Goal: Information Seeking & Learning: Learn about a topic

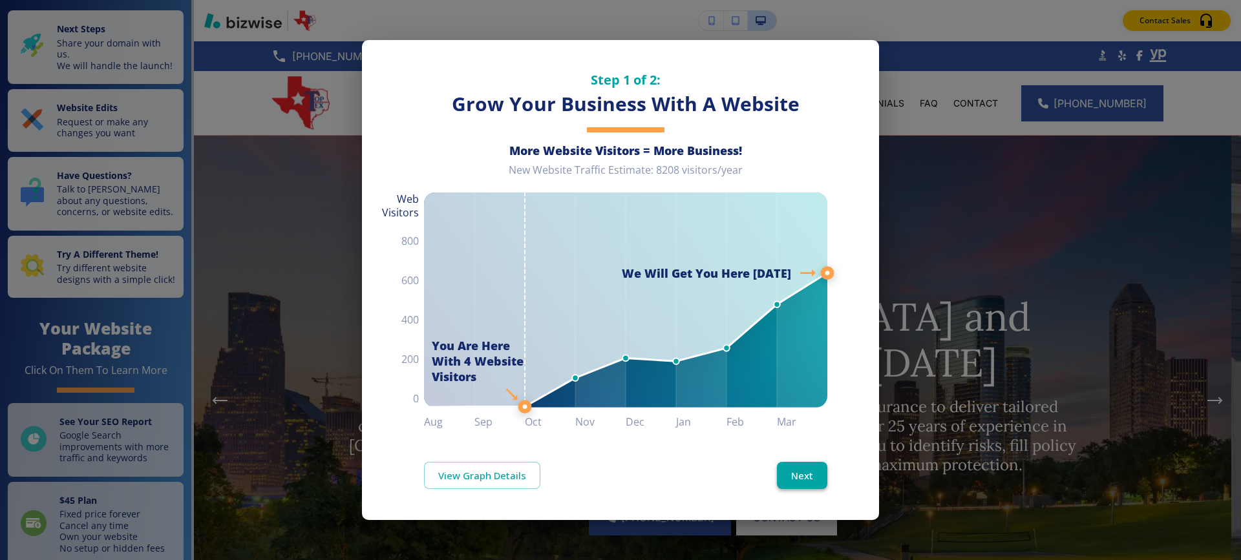
click at [812, 476] on button "Next" at bounding box center [802, 475] width 50 height 27
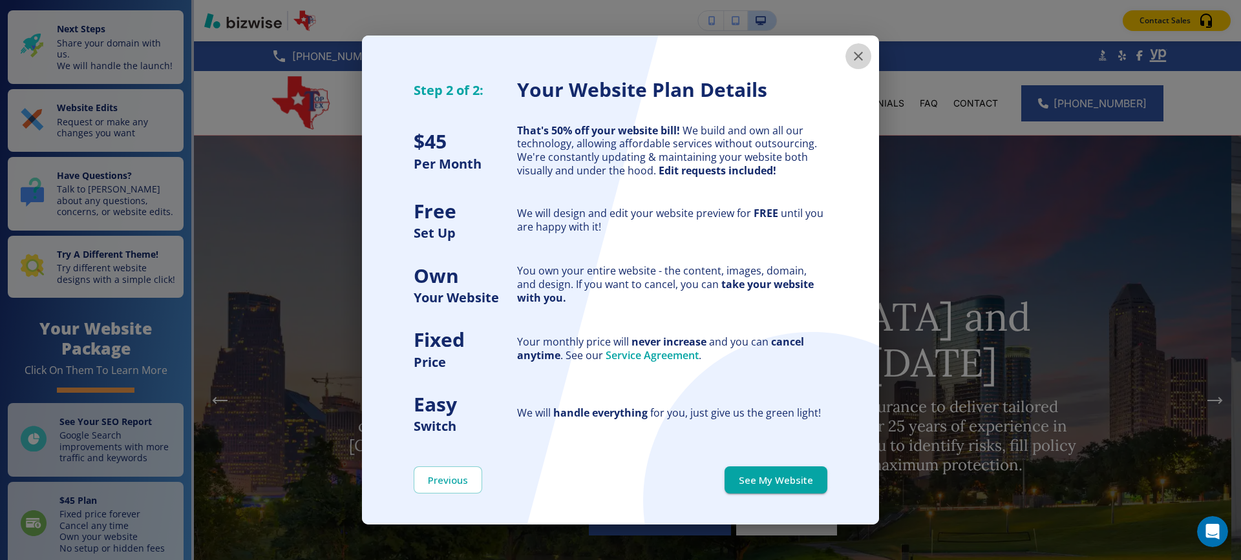
click at [855, 50] on icon "button" at bounding box center [858, 56] width 16 height 16
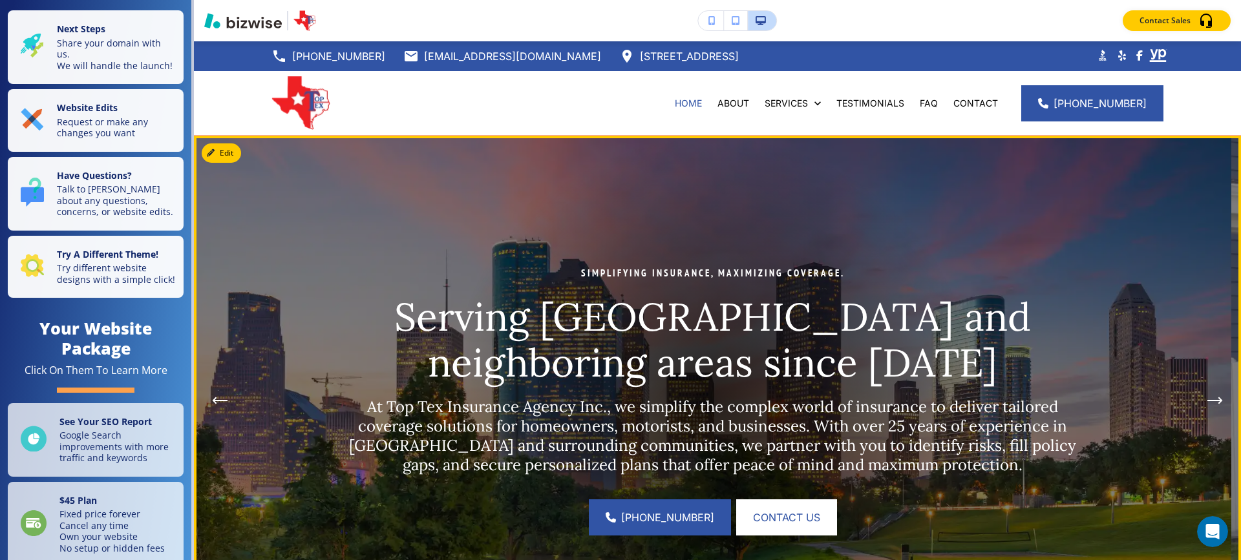
click at [1207, 399] on icon "Next Hero Image" at bounding box center [1215, 401] width 16 height 8
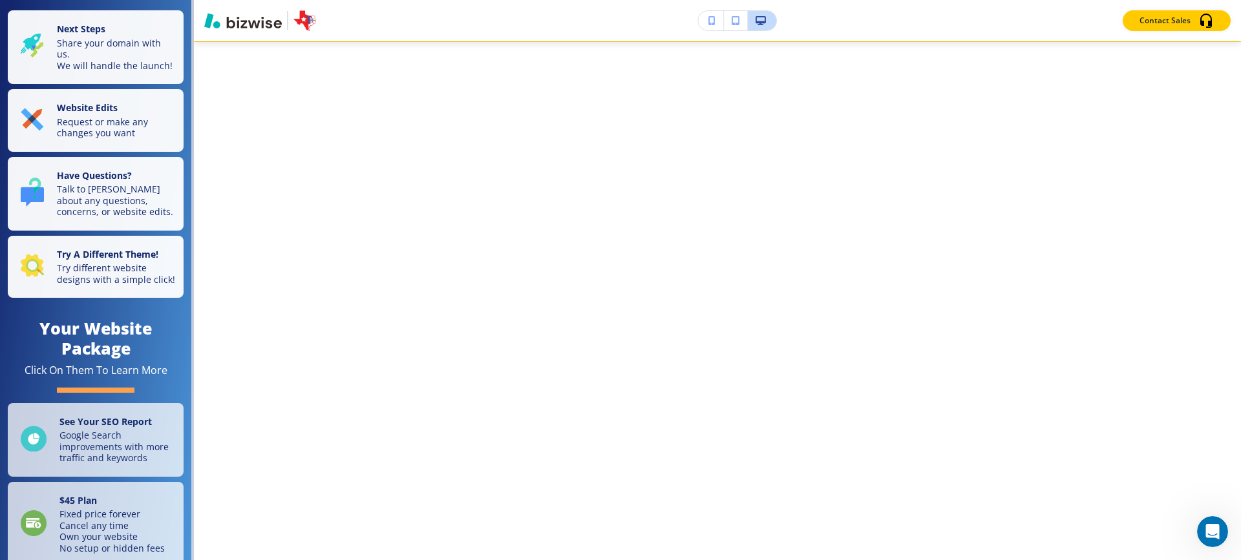
scroll to position [6138, 0]
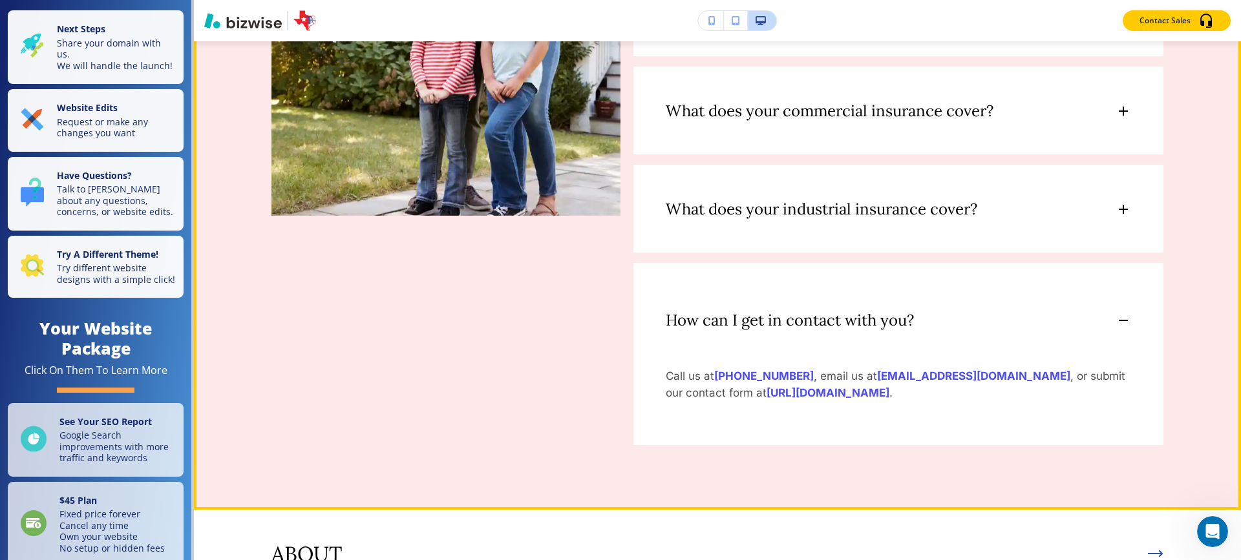
scroll to position [5686, 0]
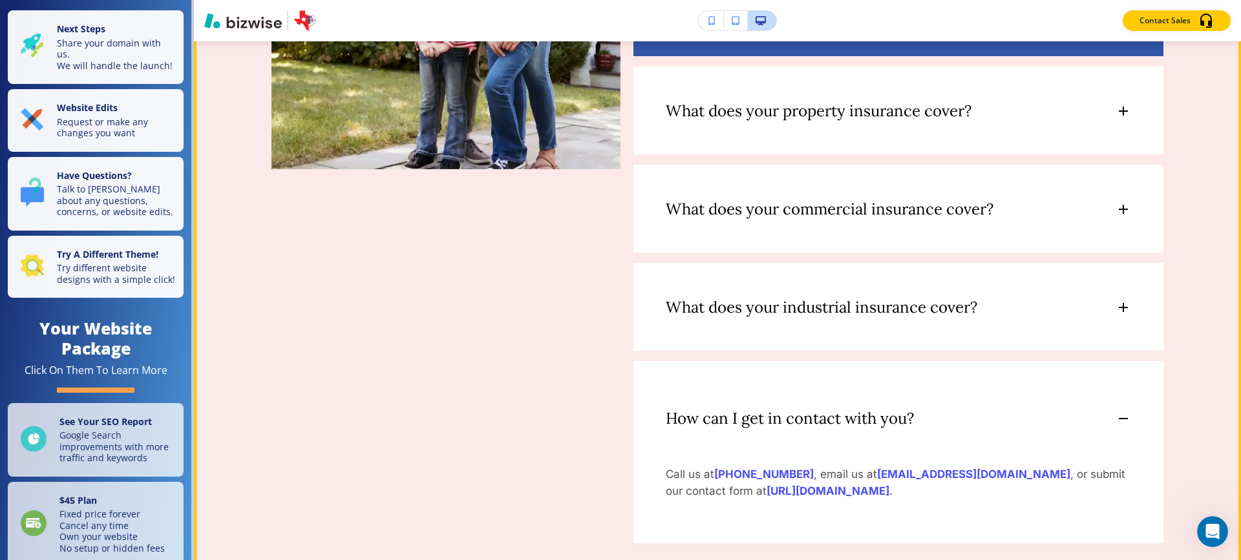
scroll to position [5815, 0]
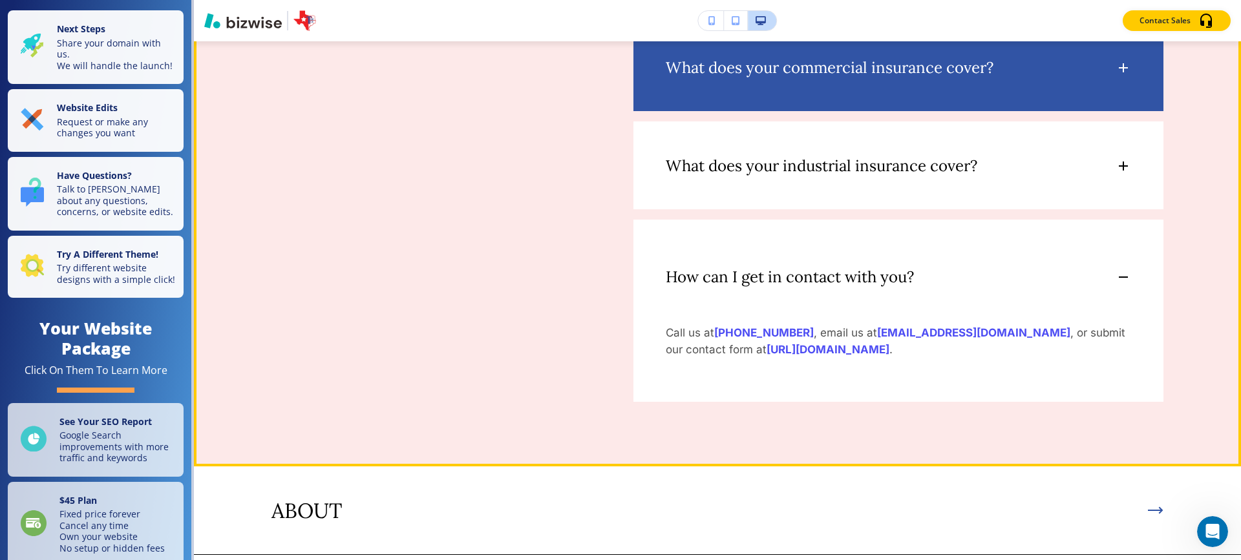
scroll to position [6073, 0]
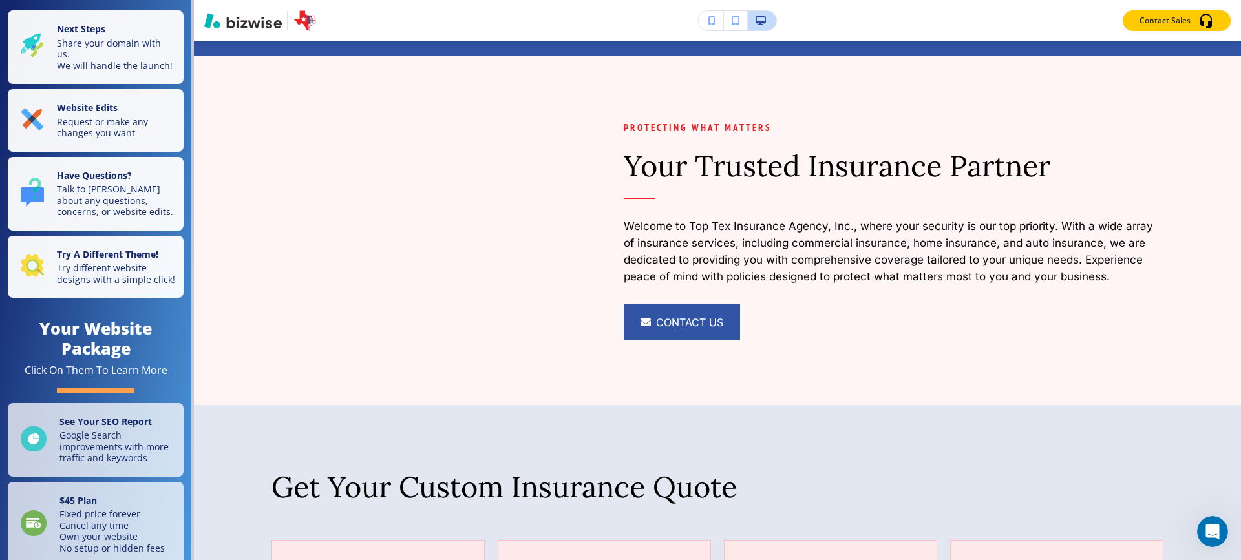
scroll to position [1034, 0]
